Goal: Information Seeking & Learning: Learn about a topic

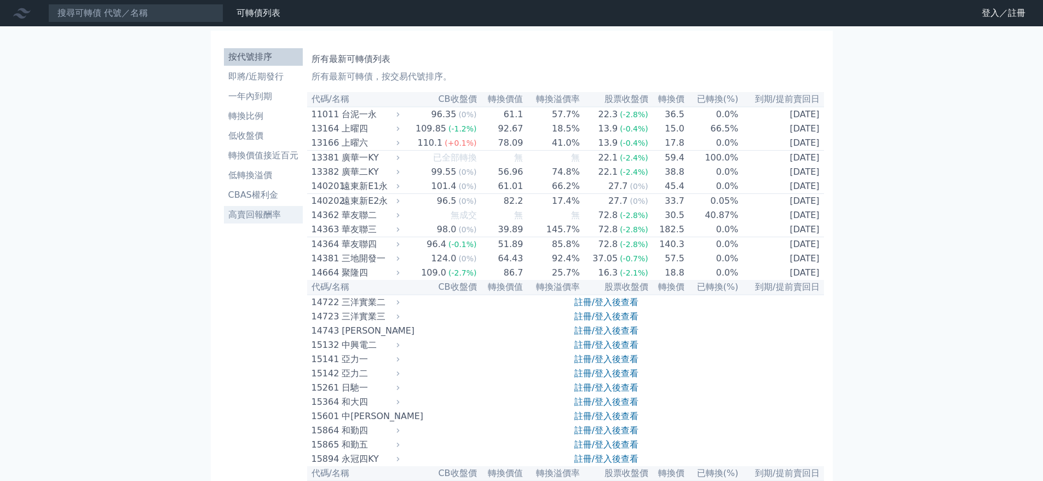
click at [248, 221] on link "高賣回報酬率" at bounding box center [263, 215] width 79 height 18
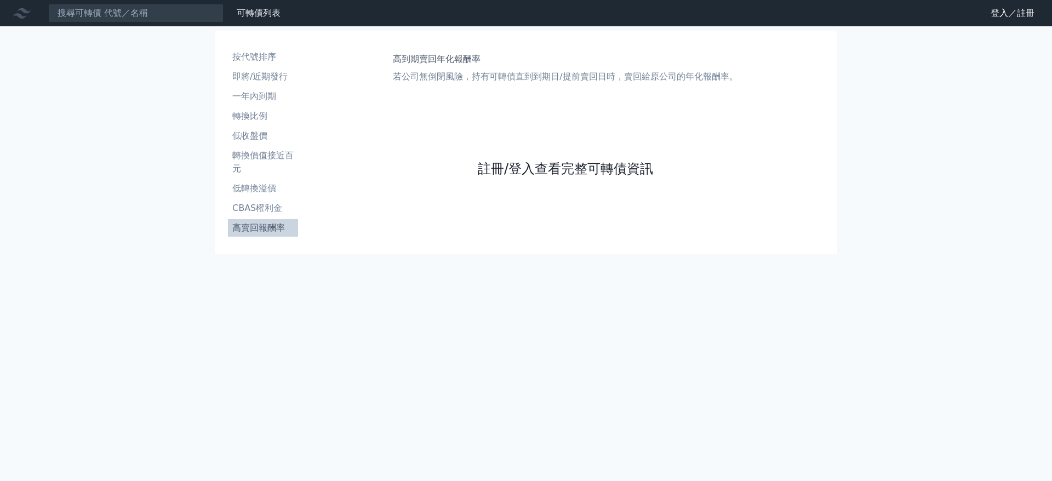
click at [496, 168] on link "註冊/登入查看完整可轉債資訊" at bounding box center [565, 169] width 175 height 18
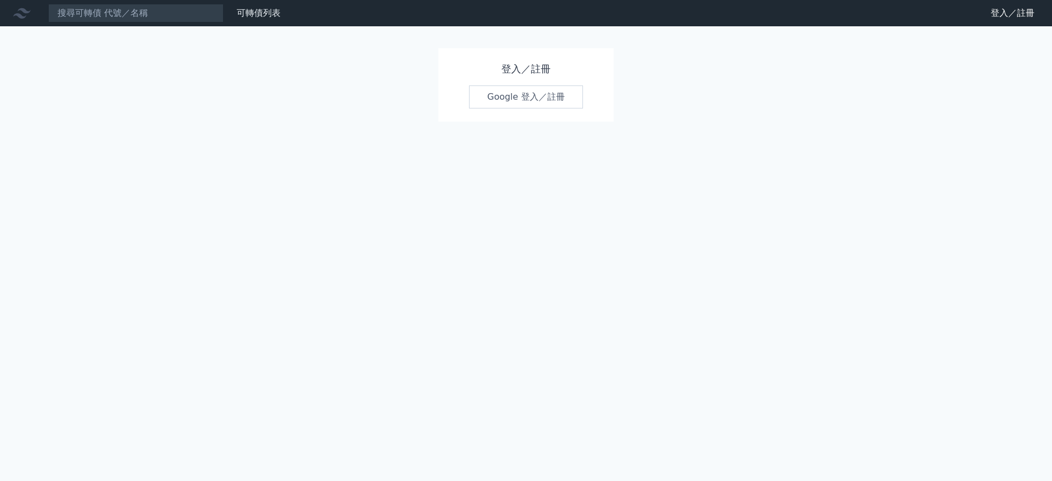
click at [519, 90] on link "Google 登入／註冊" at bounding box center [526, 96] width 114 height 23
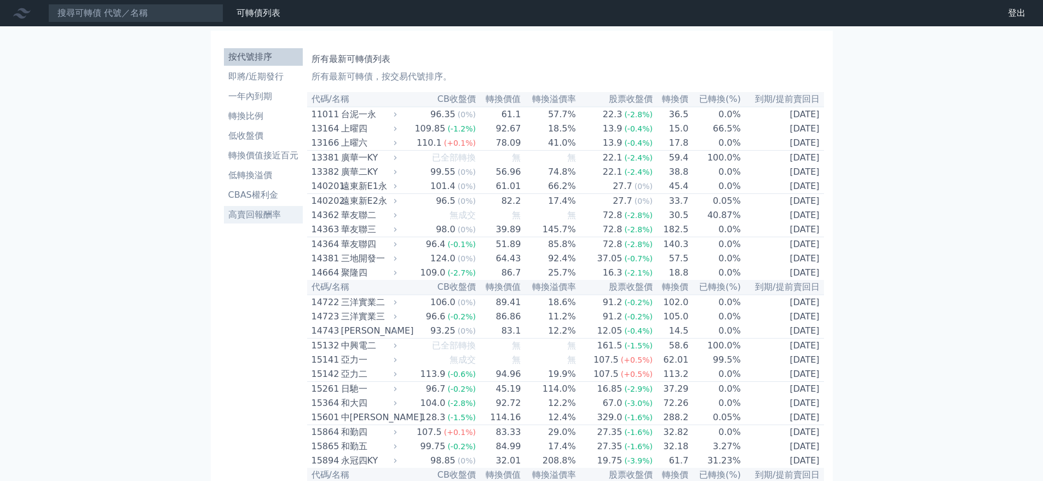
click at [261, 214] on li "高賣回報酬率" at bounding box center [263, 214] width 79 height 13
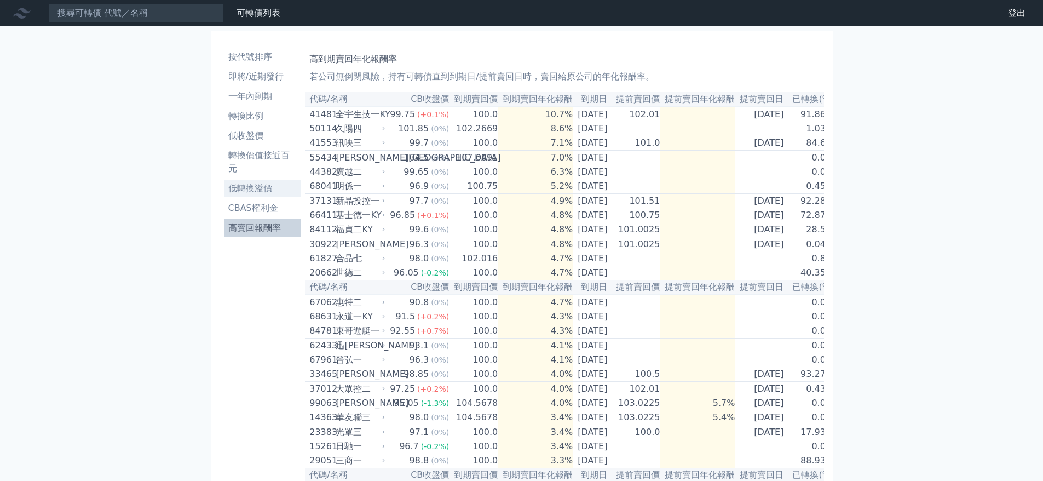
click at [258, 185] on li "低轉換溢價" at bounding box center [262, 188] width 77 height 13
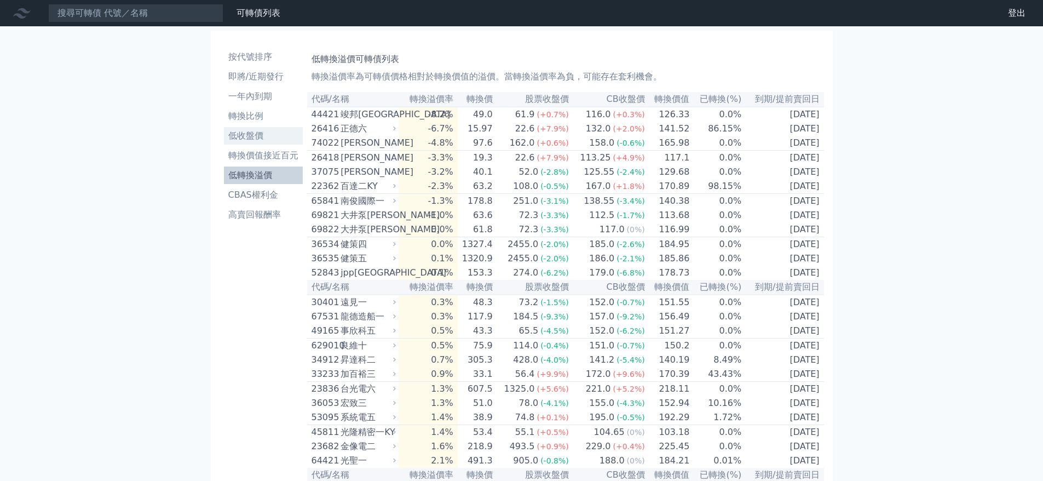
click at [254, 134] on li "低收盤價" at bounding box center [263, 135] width 79 height 13
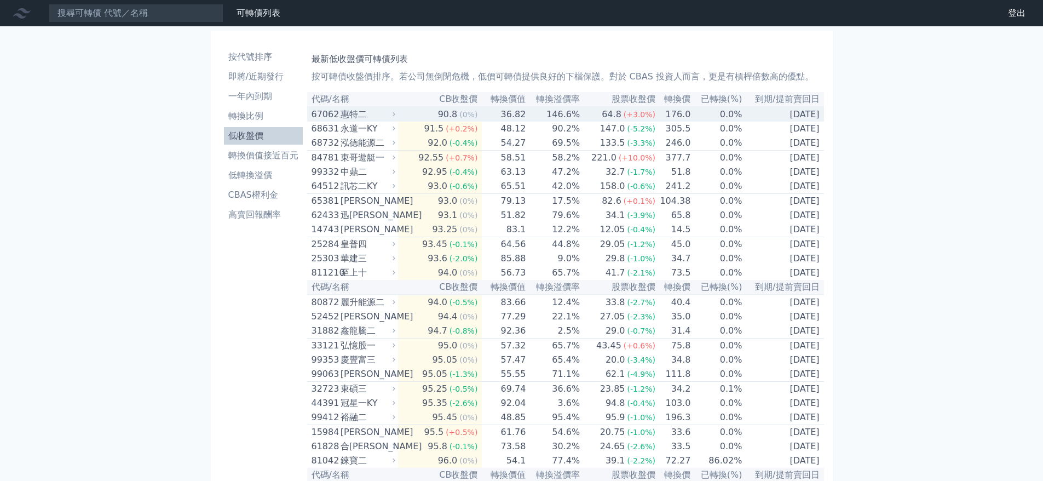
click at [395, 116] on icon at bounding box center [394, 114] width 3 height 4
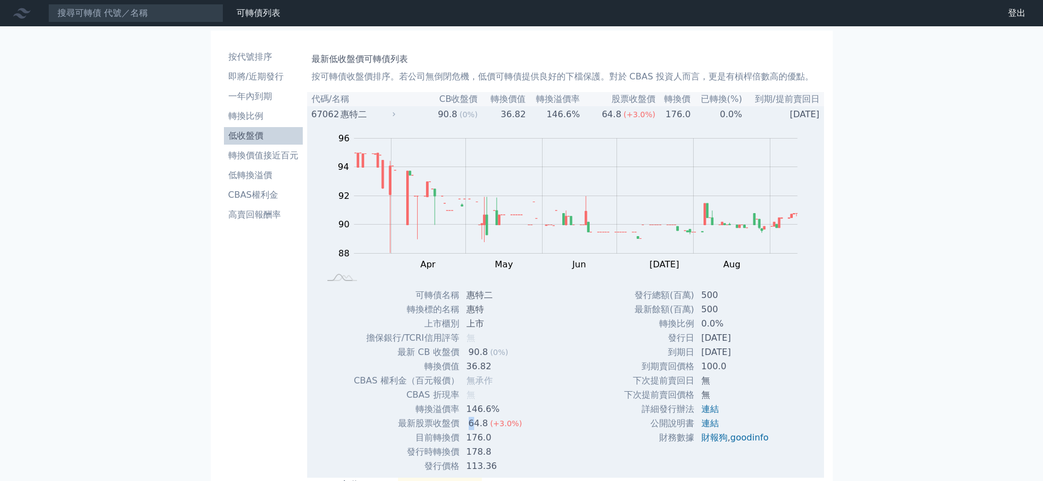
drag, startPoint x: 468, startPoint y: 426, endPoint x: 471, endPoint y: 432, distance: 7.3
click at [471, 430] on div "64.8" at bounding box center [479, 423] width 24 height 13
click at [354, 115] on div "惠特二" at bounding box center [367, 114] width 53 height 13
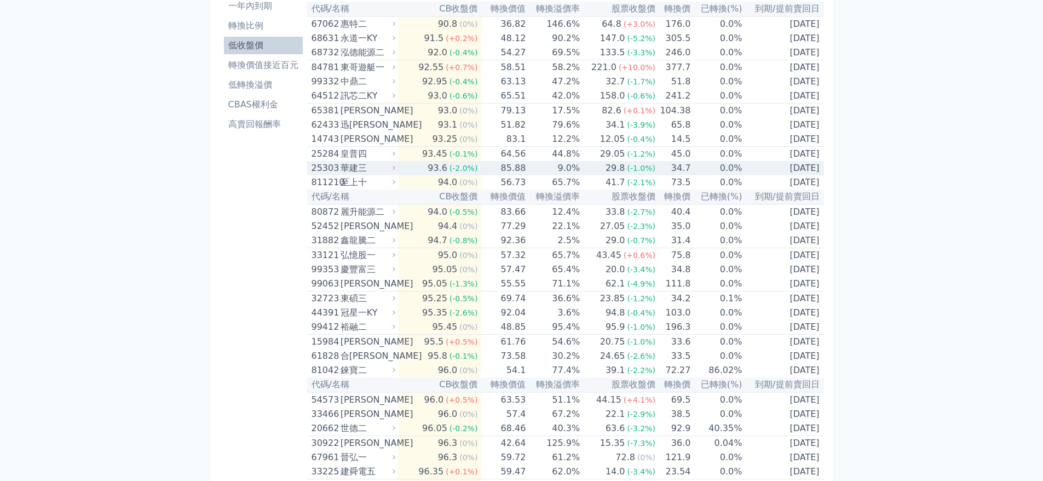
scroll to position [164, 0]
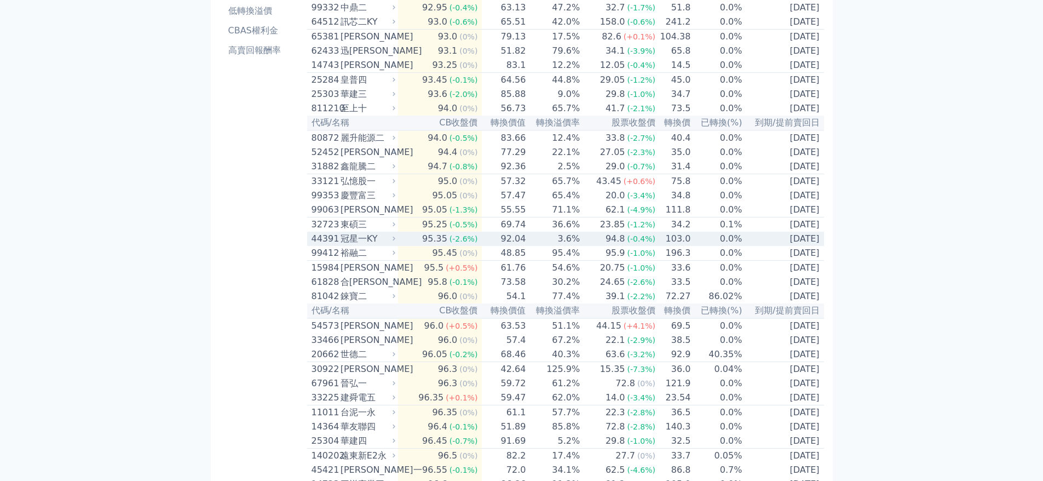
click at [359, 245] on div "冠星一KY" at bounding box center [367, 238] width 53 height 13
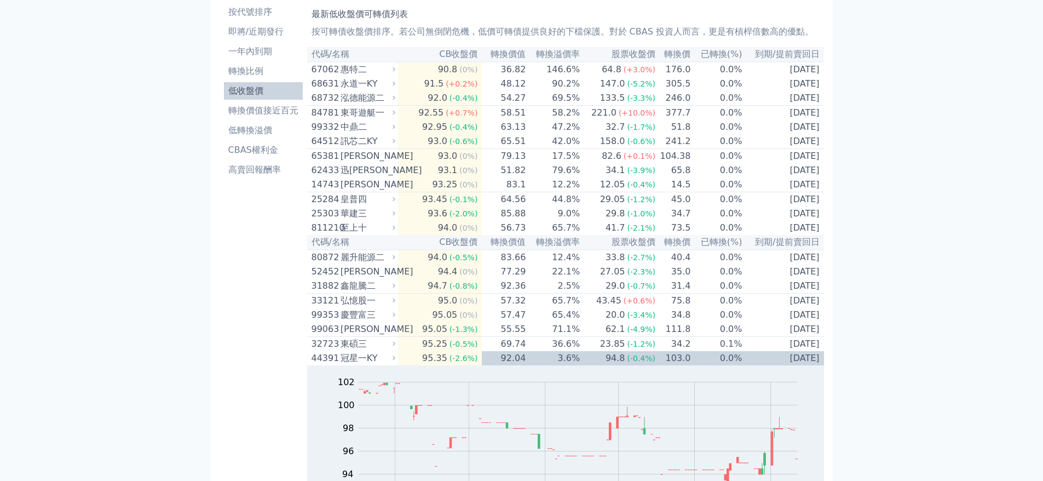
scroll to position [0, 0]
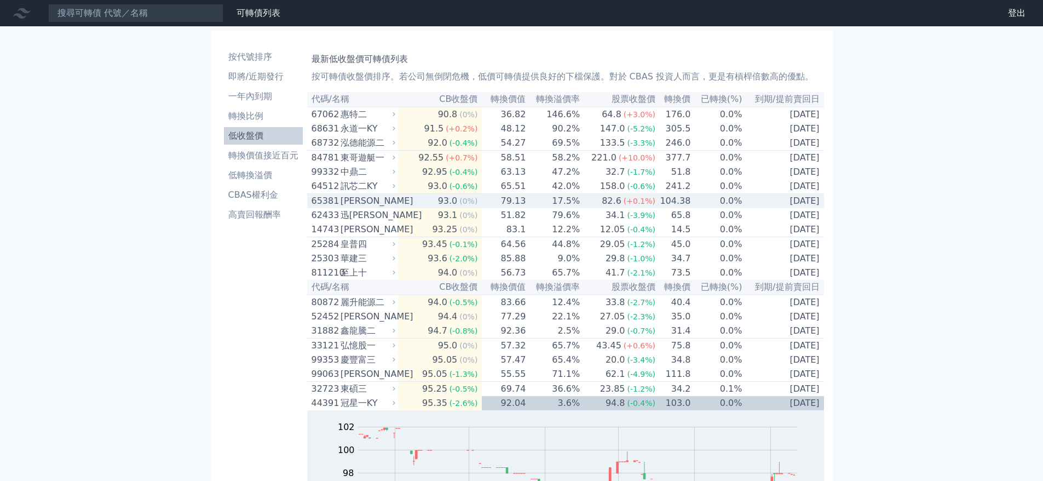
click at [377, 208] on div "[PERSON_NAME]" at bounding box center [367, 200] width 53 height 13
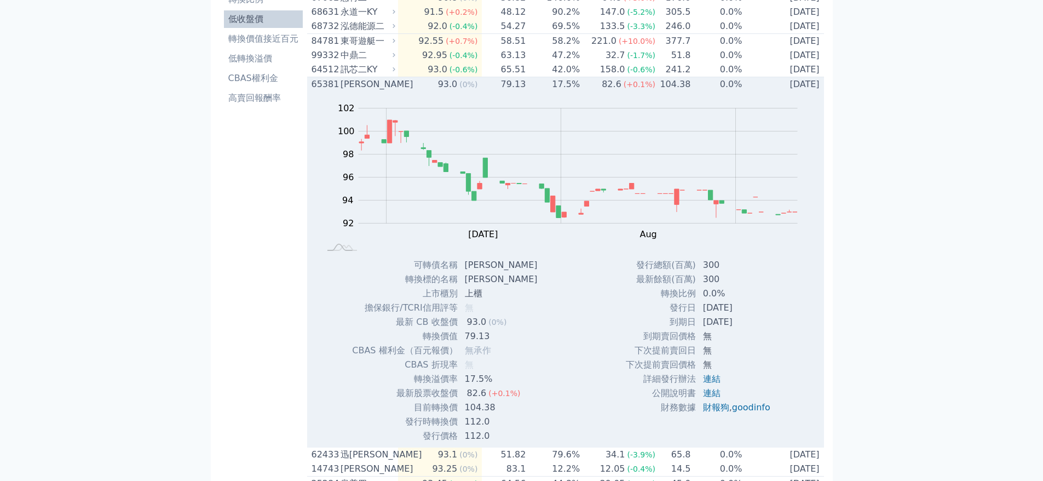
scroll to position [110, 0]
